Goal: Navigation & Orientation: Find specific page/section

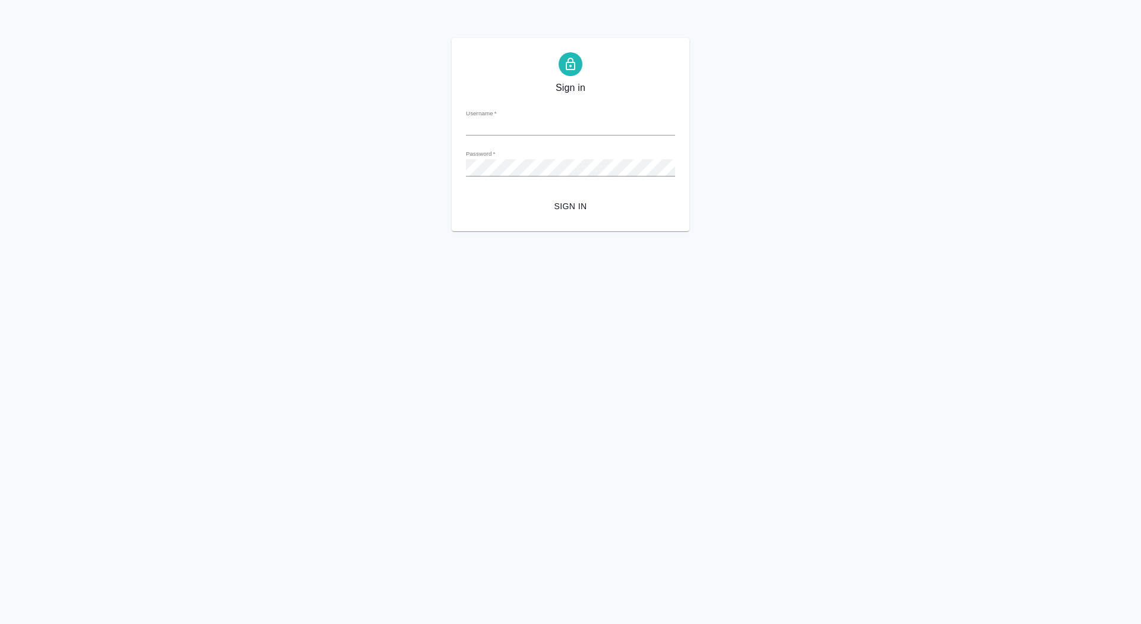
type input "[EMAIL_ADDRESS][DOMAIN_NAME]"
click at [580, 201] on span "Sign in" at bounding box center [571, 206] width 190 height 15
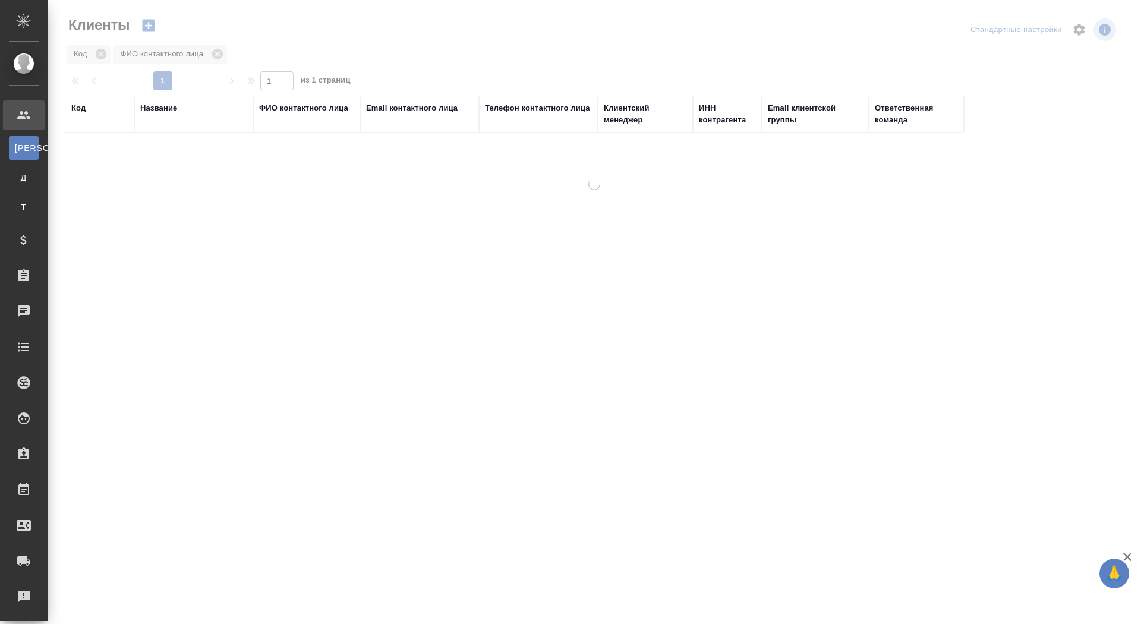
select select "RU"
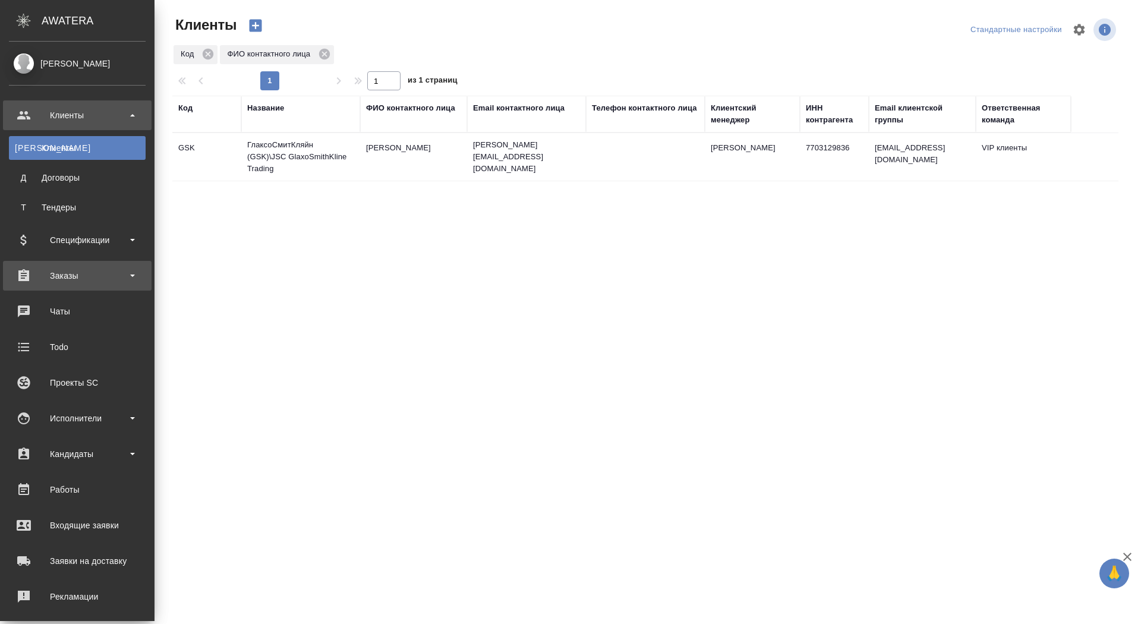
click at [14, 279] on div "Заказы" at bounding box center [77, 276] width 137 height 18
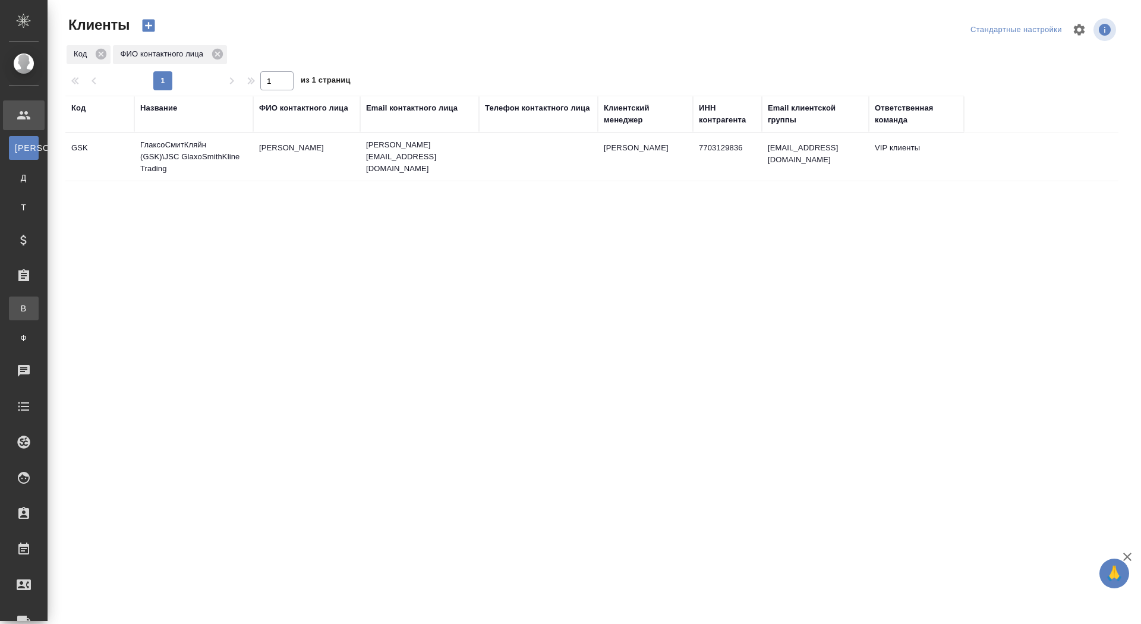
click at [18, 303] on div "Все заказы" at bounding box center [9, 309] width 18 height 12
